Goal: Information Seeking & Learning: Learn about a topic

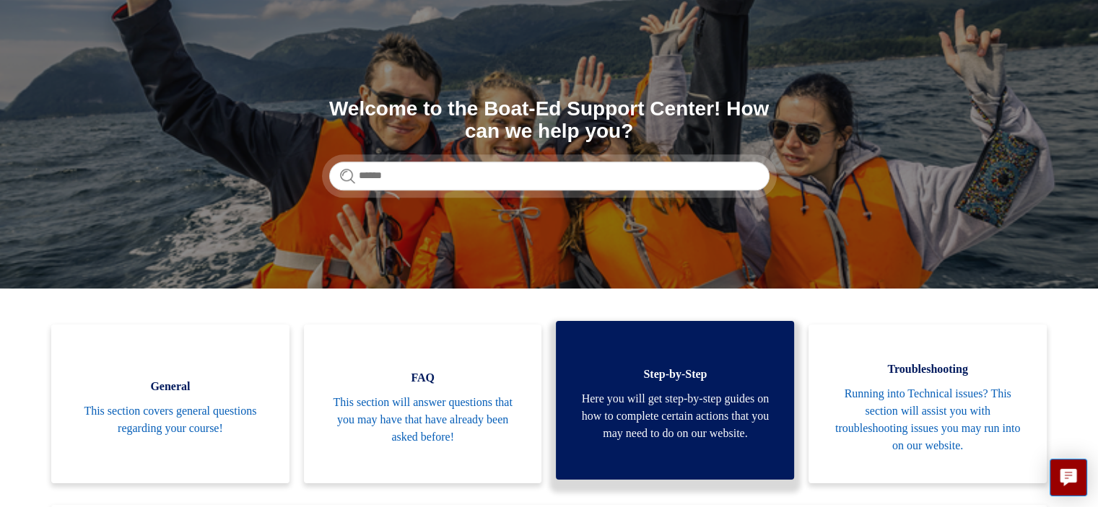
scroll to position [217, 0]
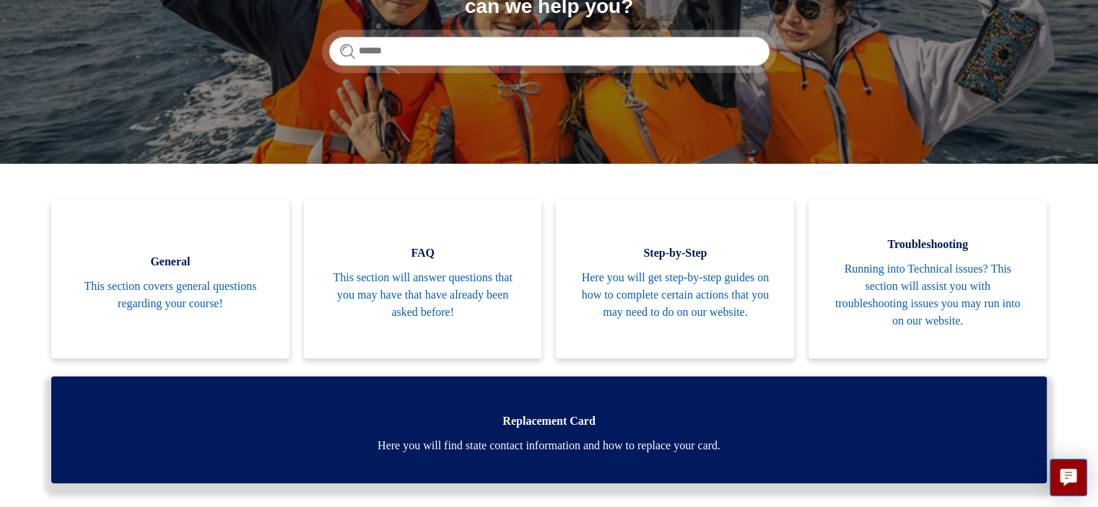
click at [574, 422] on span "Replacement Card" at bounding box center [549, 421] width 952 height 17
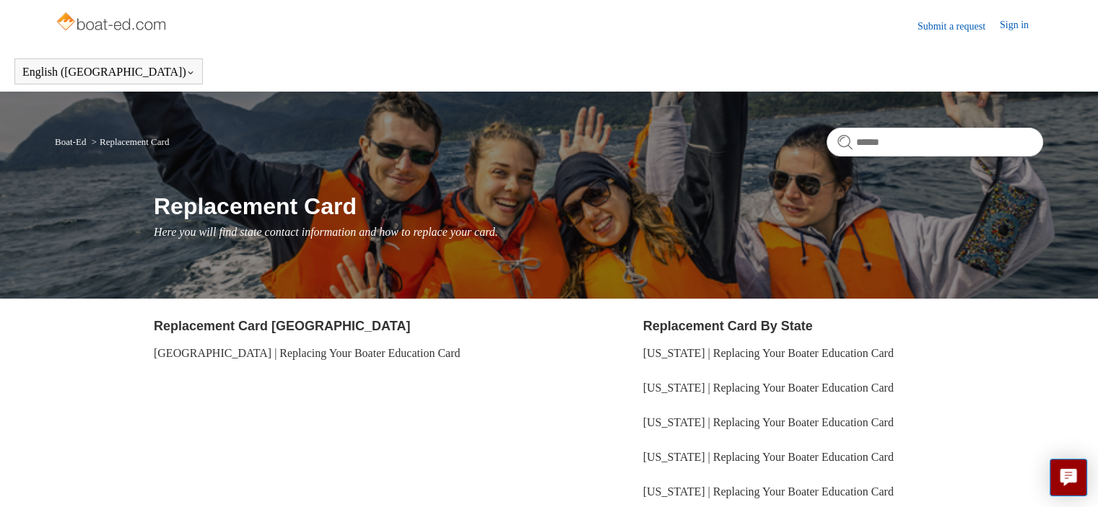
click at [128, 26] on img at bounding box center [112, 23] width 115 height 29
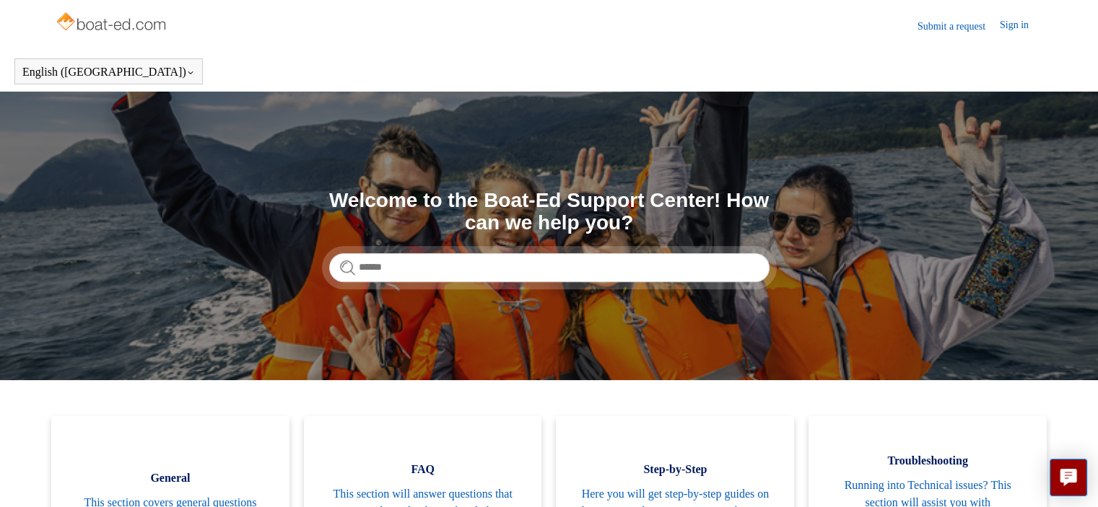
click at [132, 25] on img at bounding box center [112, 23] width 115 height 29
